Goal: Find specific page/section: Find specific page/section

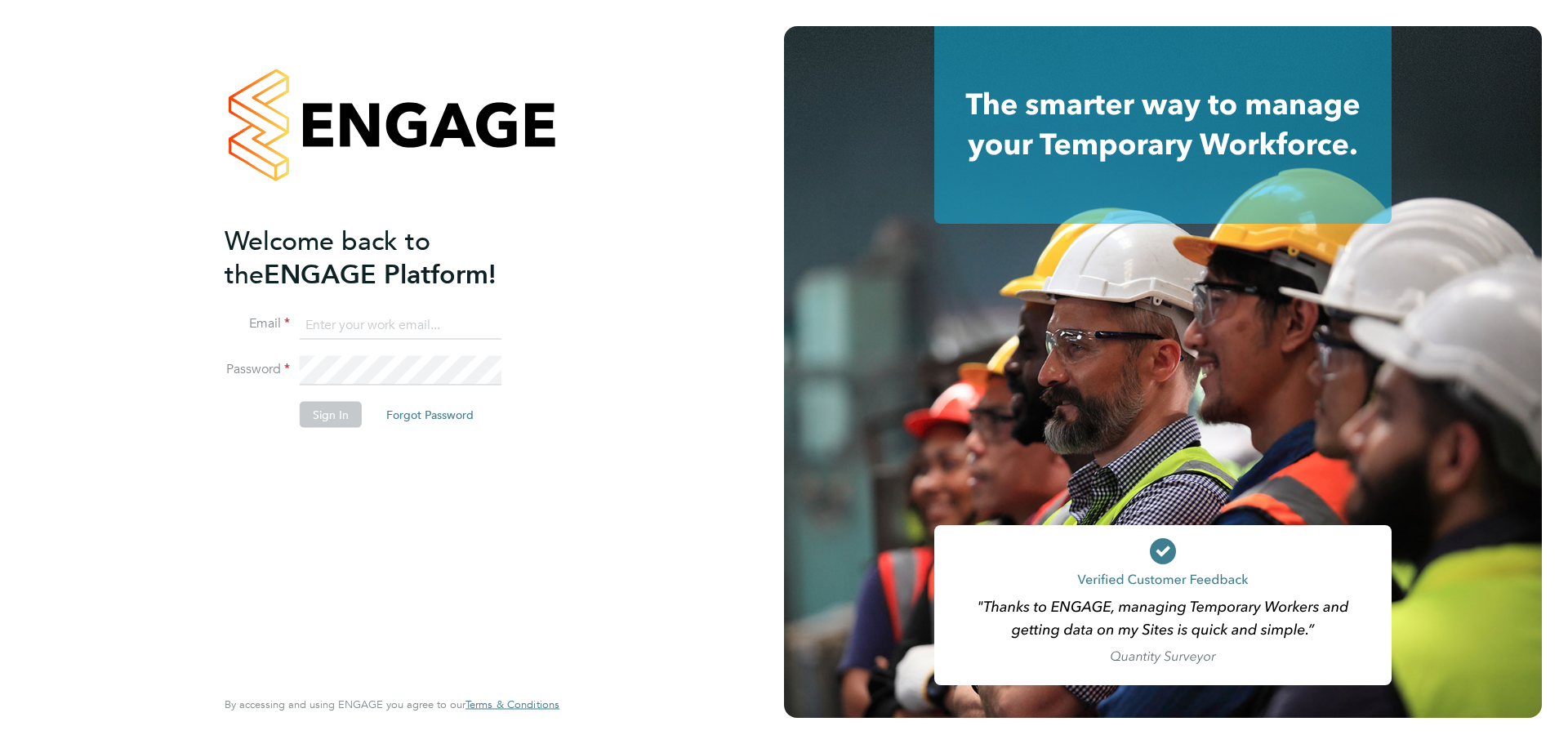
type input "Lilingxi.Chen@uk.g4s.com"
drag, startPoint x: 335, startPoint y: 397, endPoint x: 337, endPoint y: 410, distance: 13.2
click at [335, 400] on li "Password" at bounding box center [383, 379] width 318 height 46
click at [337, 410] on button "Sign In" at bounding box center [331, 414] width 62 height 26
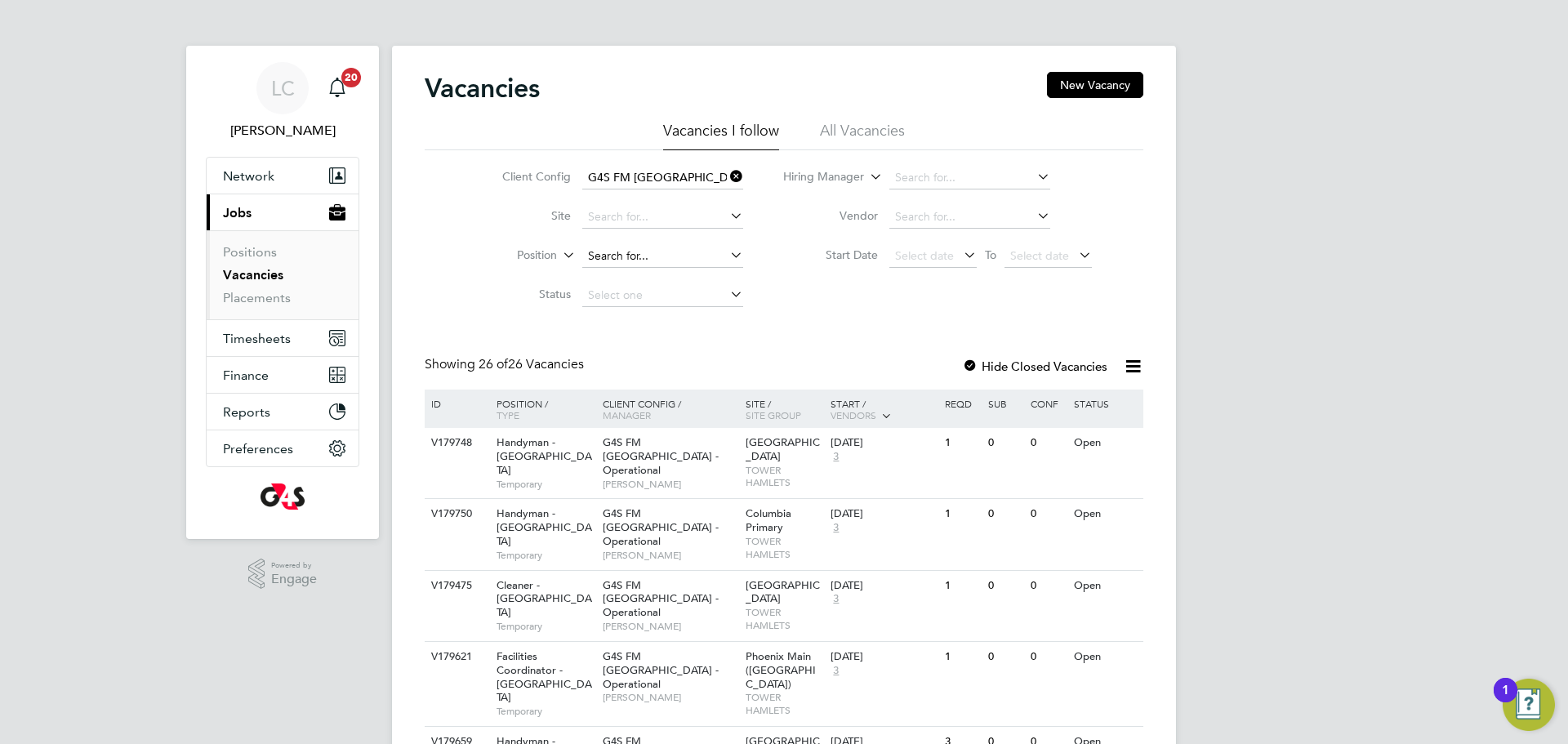
click at [617, 257] on input at bounding box center [662, 257] width 161 height 23
click at [223, 291] on link "Placements" at bounding box center [257, 297] width 68 height 15
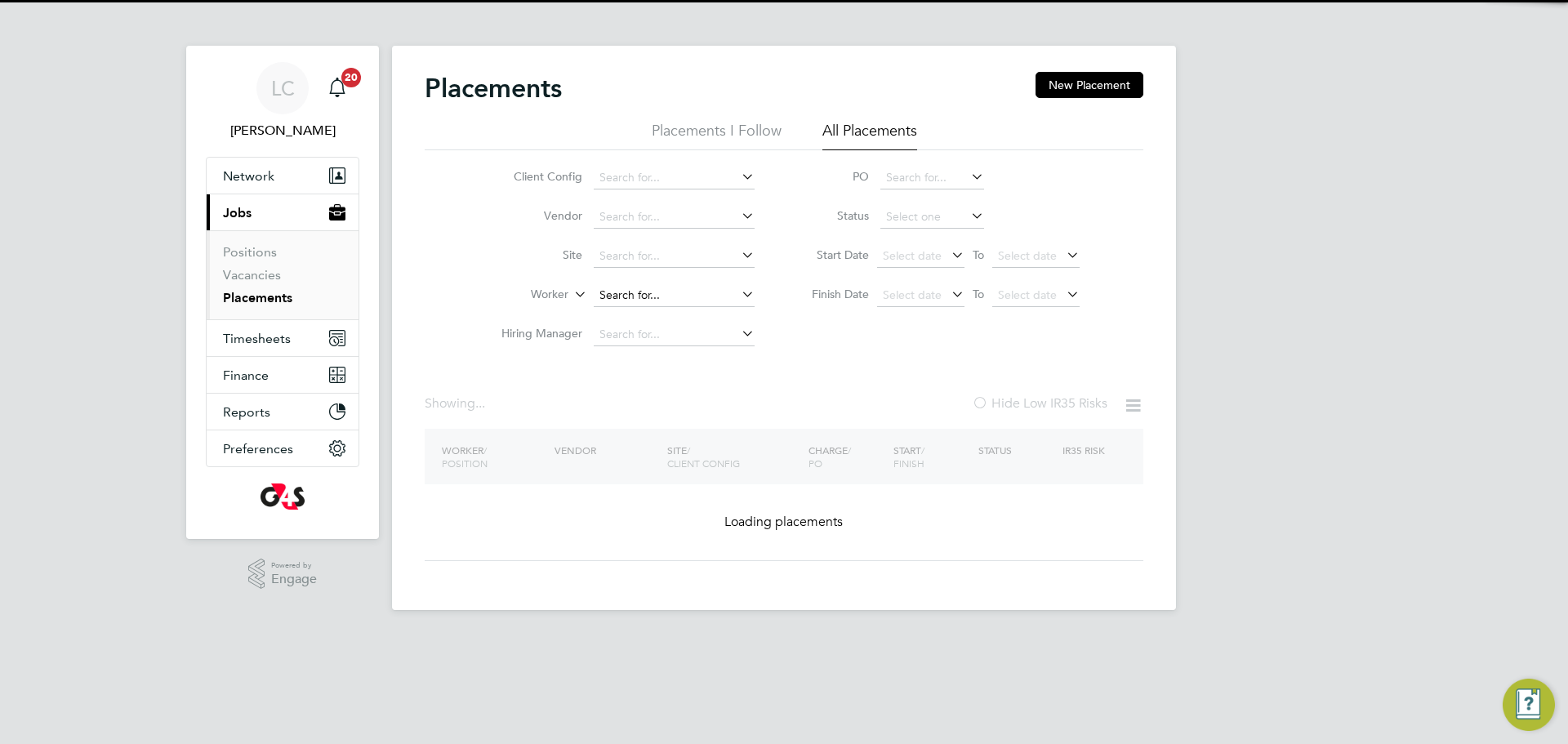
click at [677, 291] on input at bounding box center [674, 295] width 161 height 23
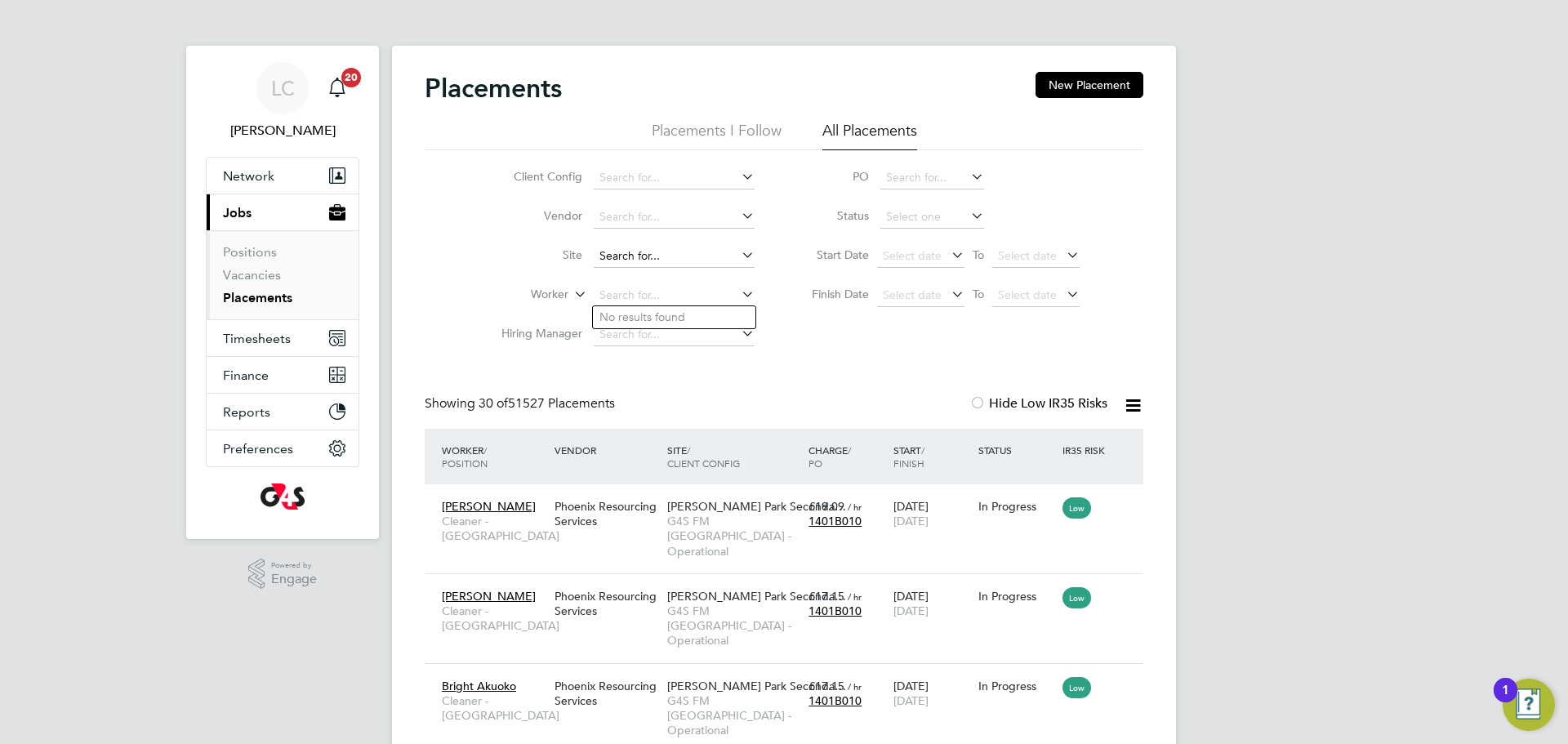
click at [663, 251] on input at bounding box center [674, 257] width 161 height 23
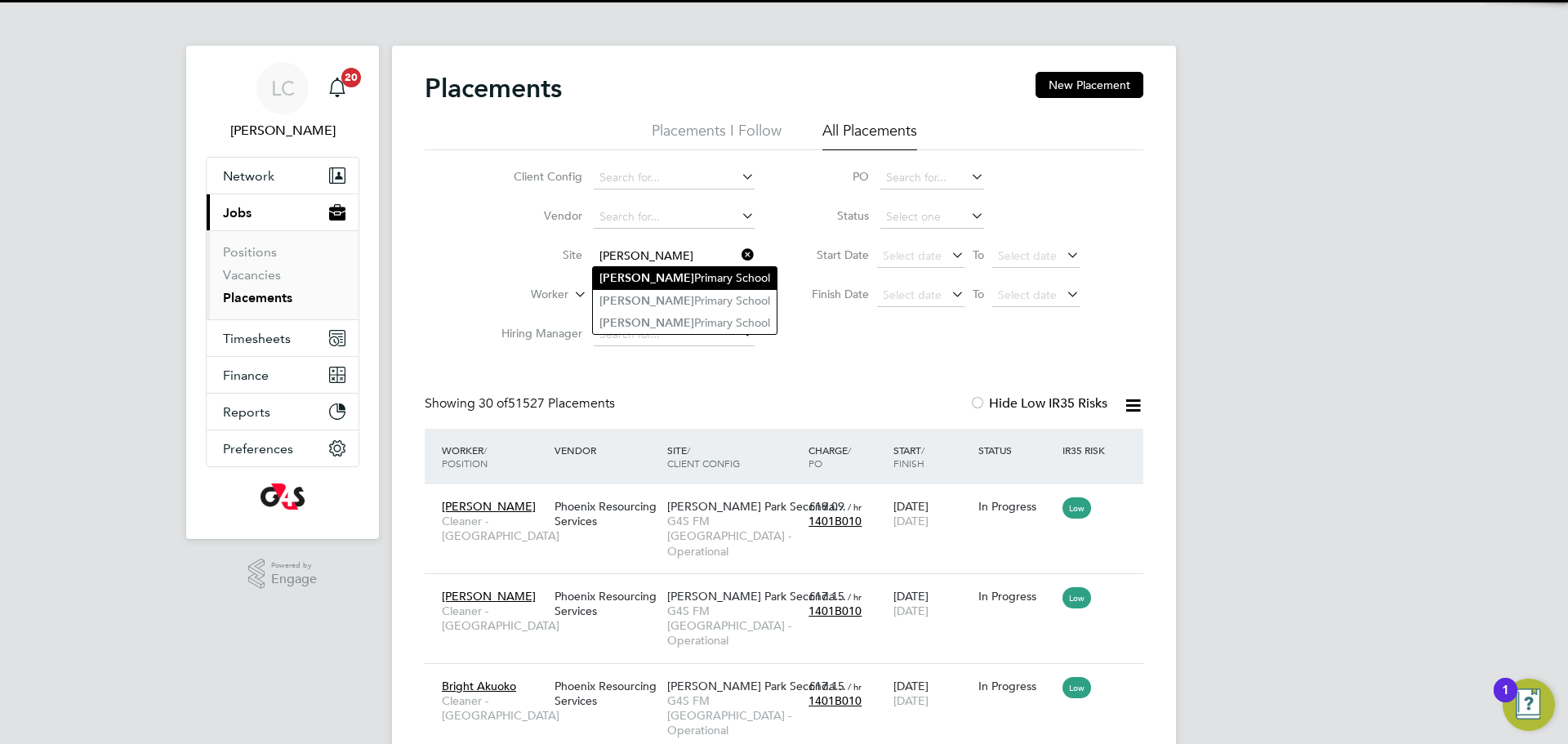
click at [670, 279] on li "[PERSON_NAME][GEOGRAPHIC_DATA]" at bounding box center [684, 278] width 184 height 22
type input "[PERSON_NAME][GEOGRAPHIC_DATA]"
